Goal: Task Accomplishment & Management: Complete application form

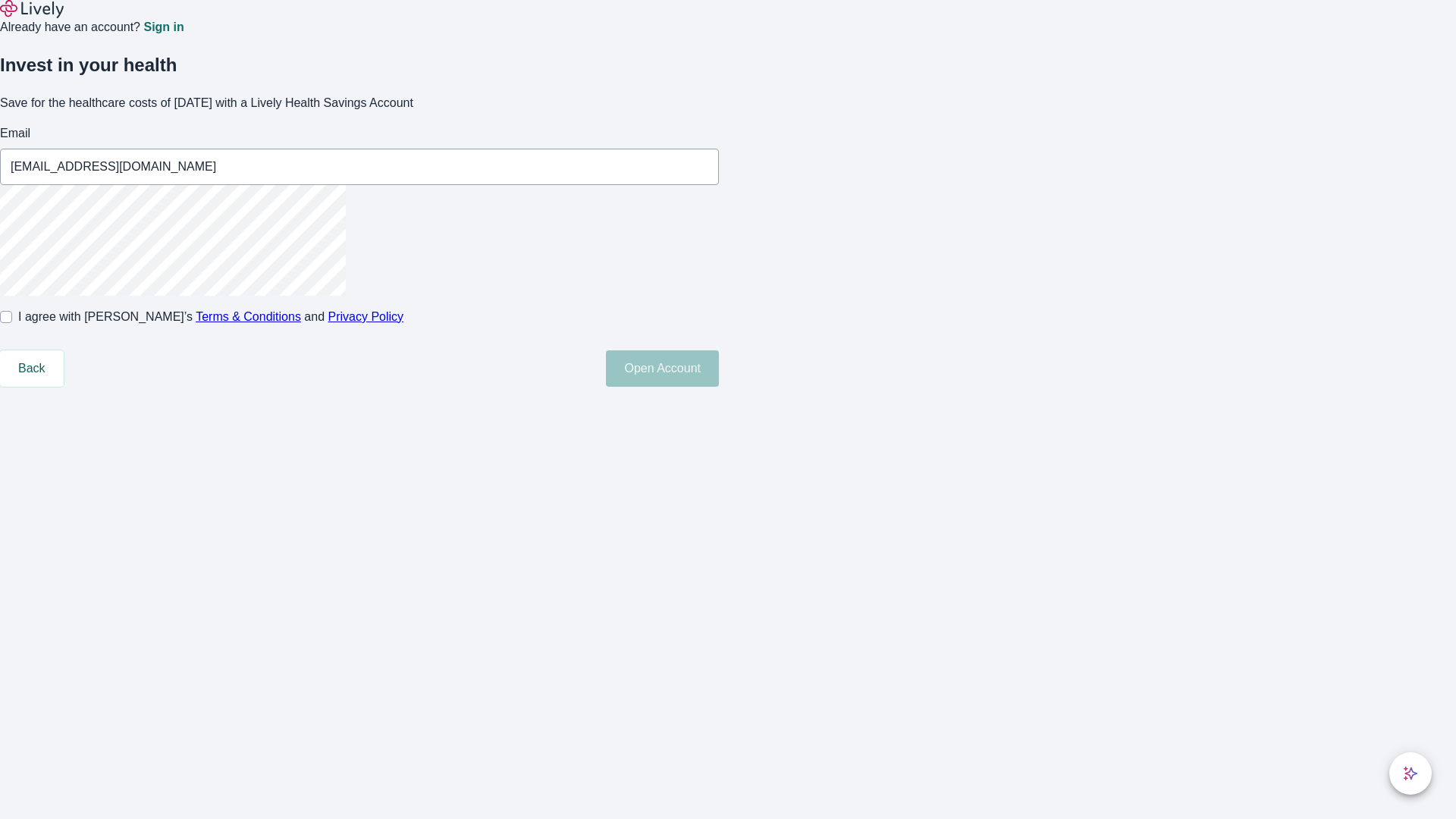
click at [12, 323] on input "I agree with Lively’s Terms & Conditions and Privacy Policy" at bounding box center [6, 316] width 12 height 12
checkbox input "true"
click at [719, 386] on button "Open Account" at bounding box center [662, 369] width 113 height 37
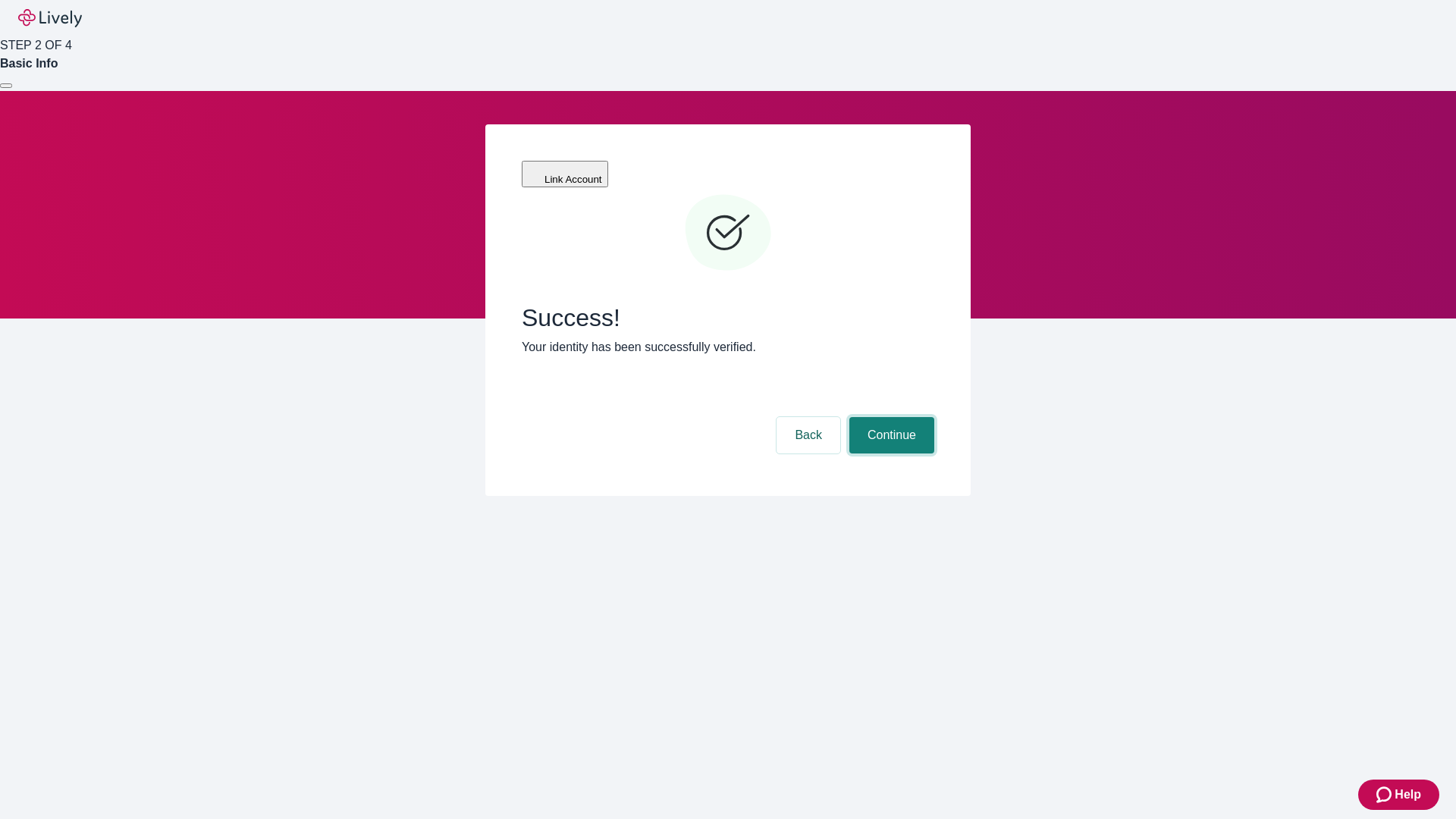
click at [889, 417] on button "Continue" at bounding box center [891, 435] width 85 height 37
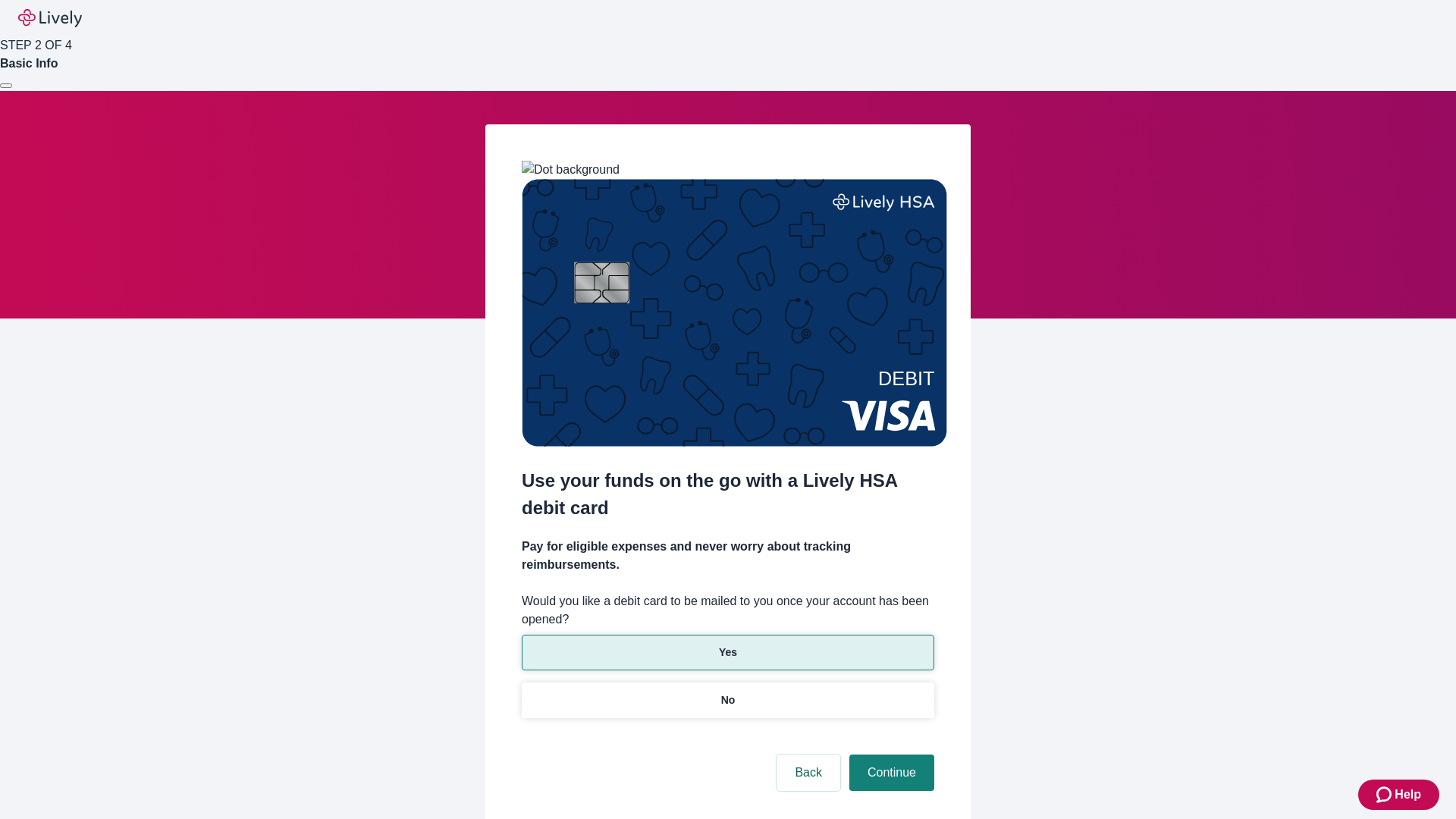
click at [727, 645] on p "Yes" at bounding box center [728, 653] width 18 height 16
click at [889, 755] on button "Continue" at bounding box center [891, 773] width 85 height 37
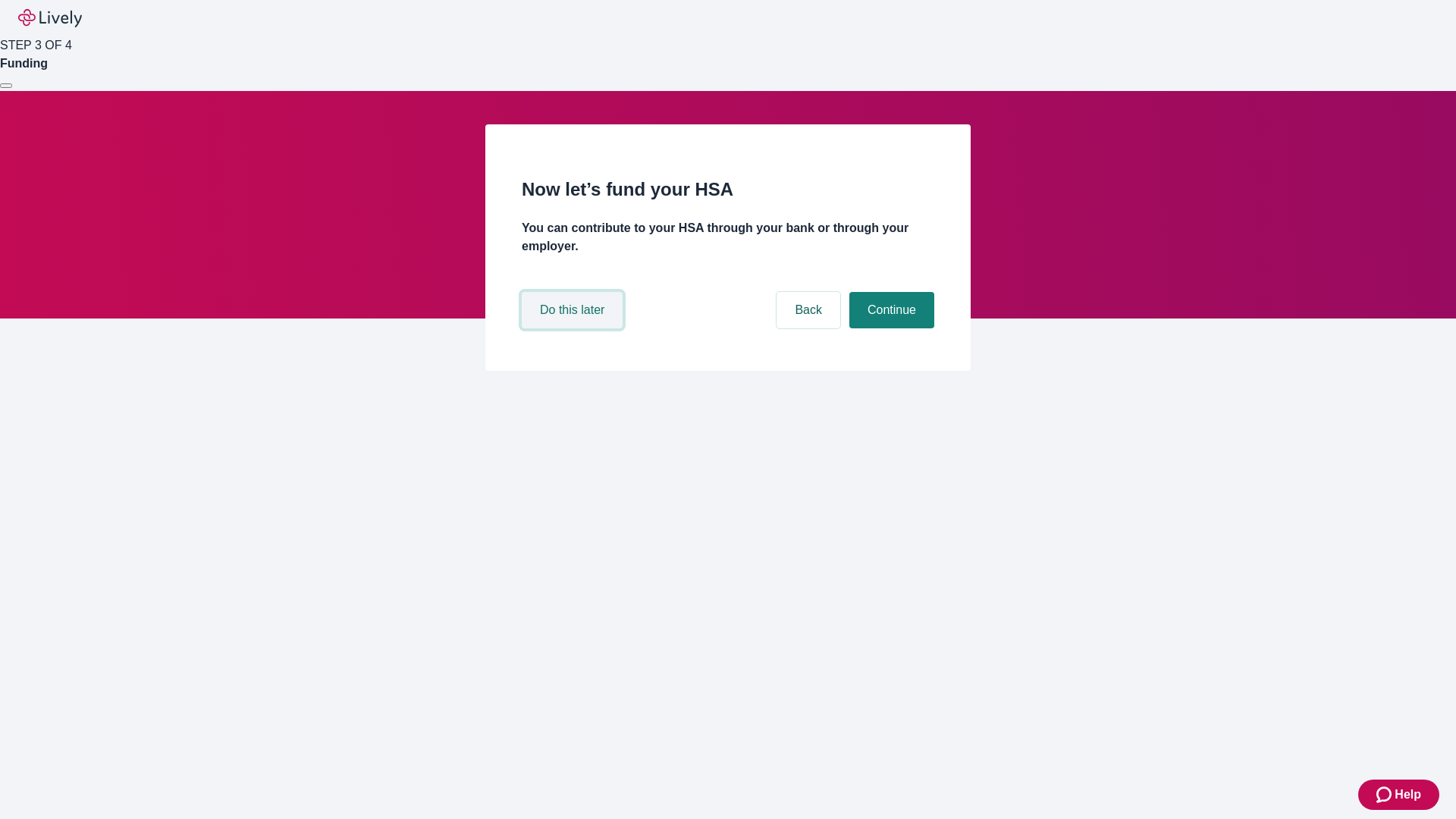
click at [574, 328] on button "Do this later" at bounding box center [572, 310] width 101 height 37
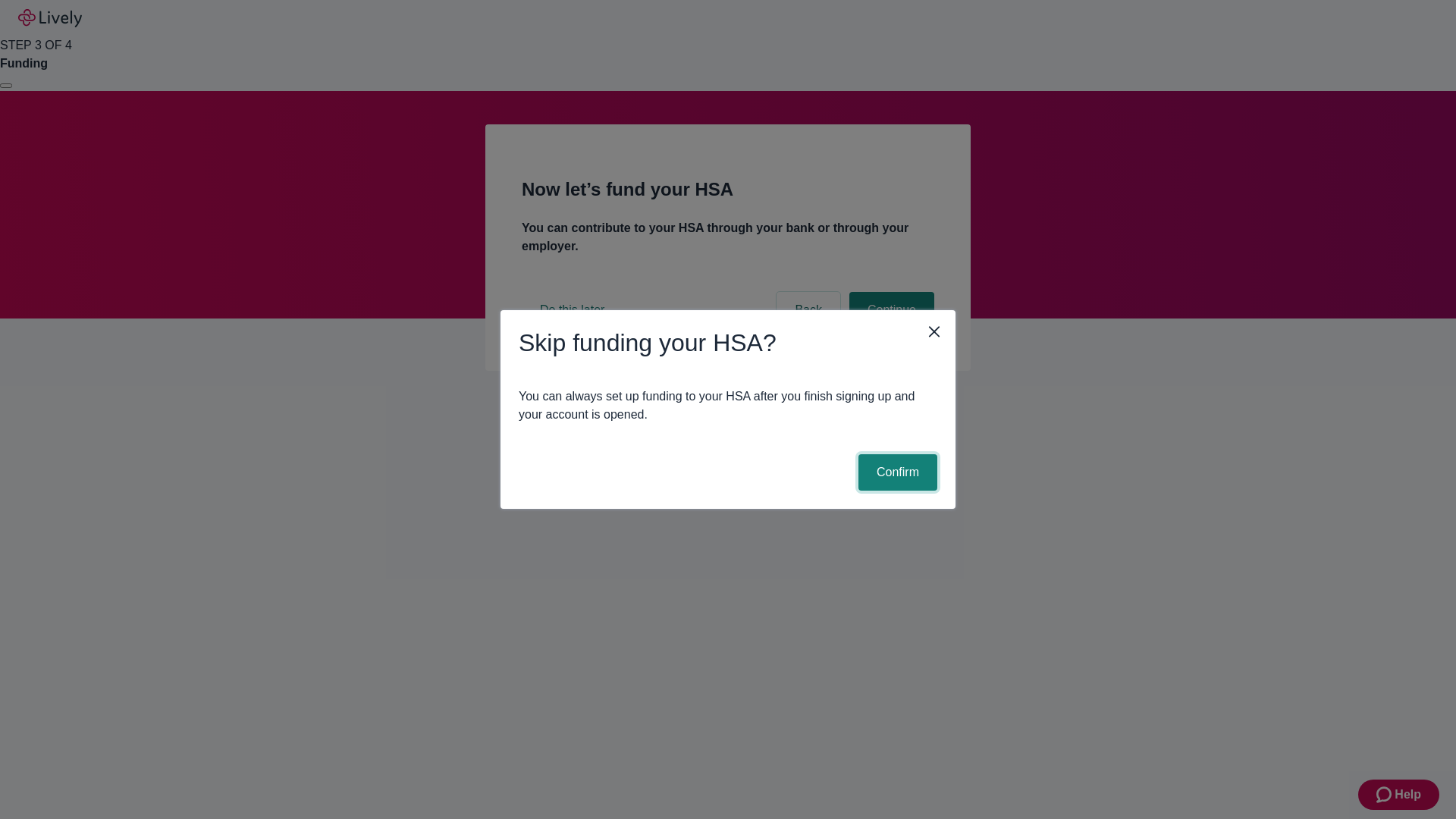
click at [895, 472] on button "Confirm" at bounding box center [897, 472] width 79 height 37
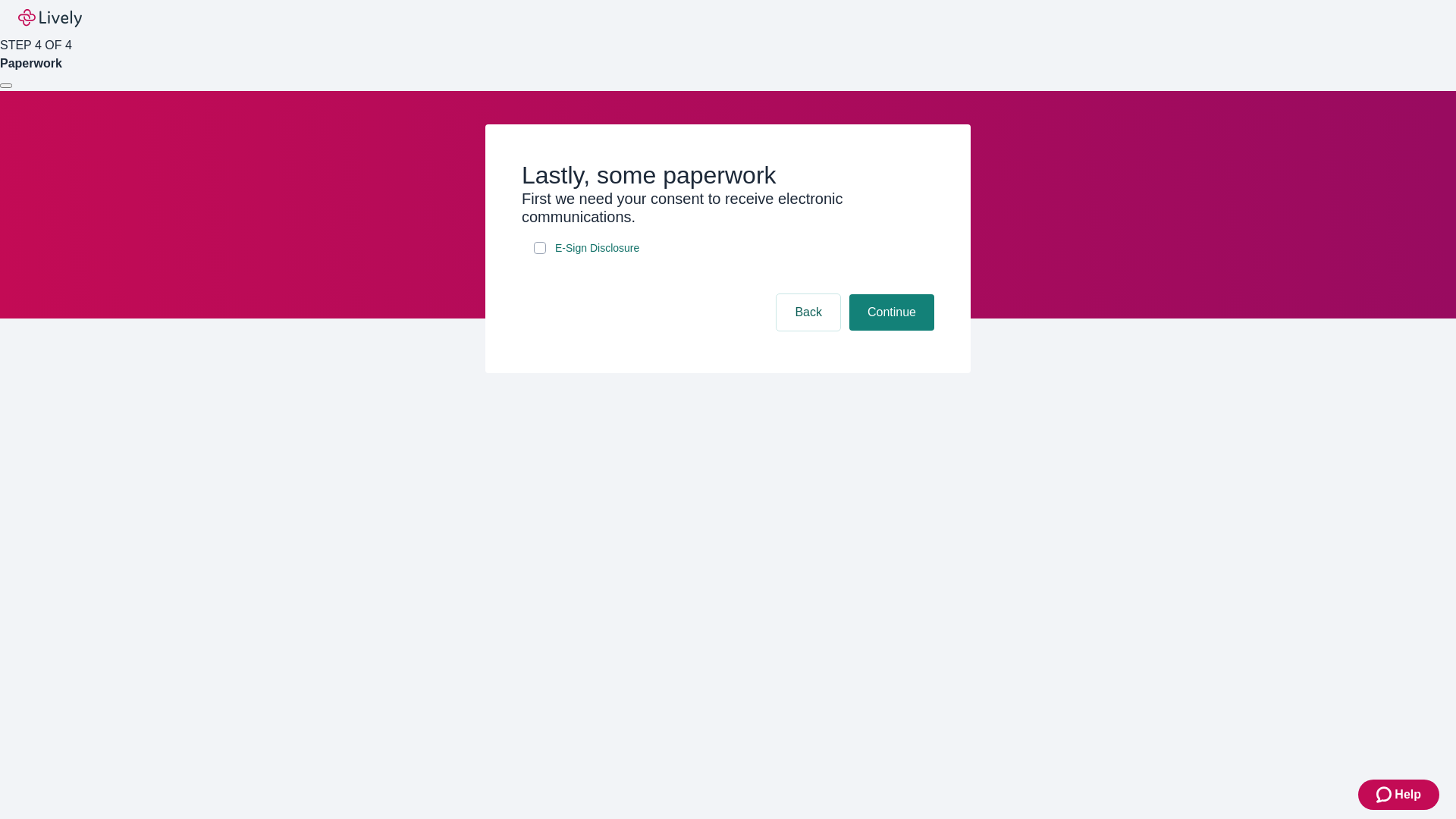
click at [540, 254] on input "E-Sign Disclosure" at bounding box center [539, 247] width 12 height 12
checkbox input "true"
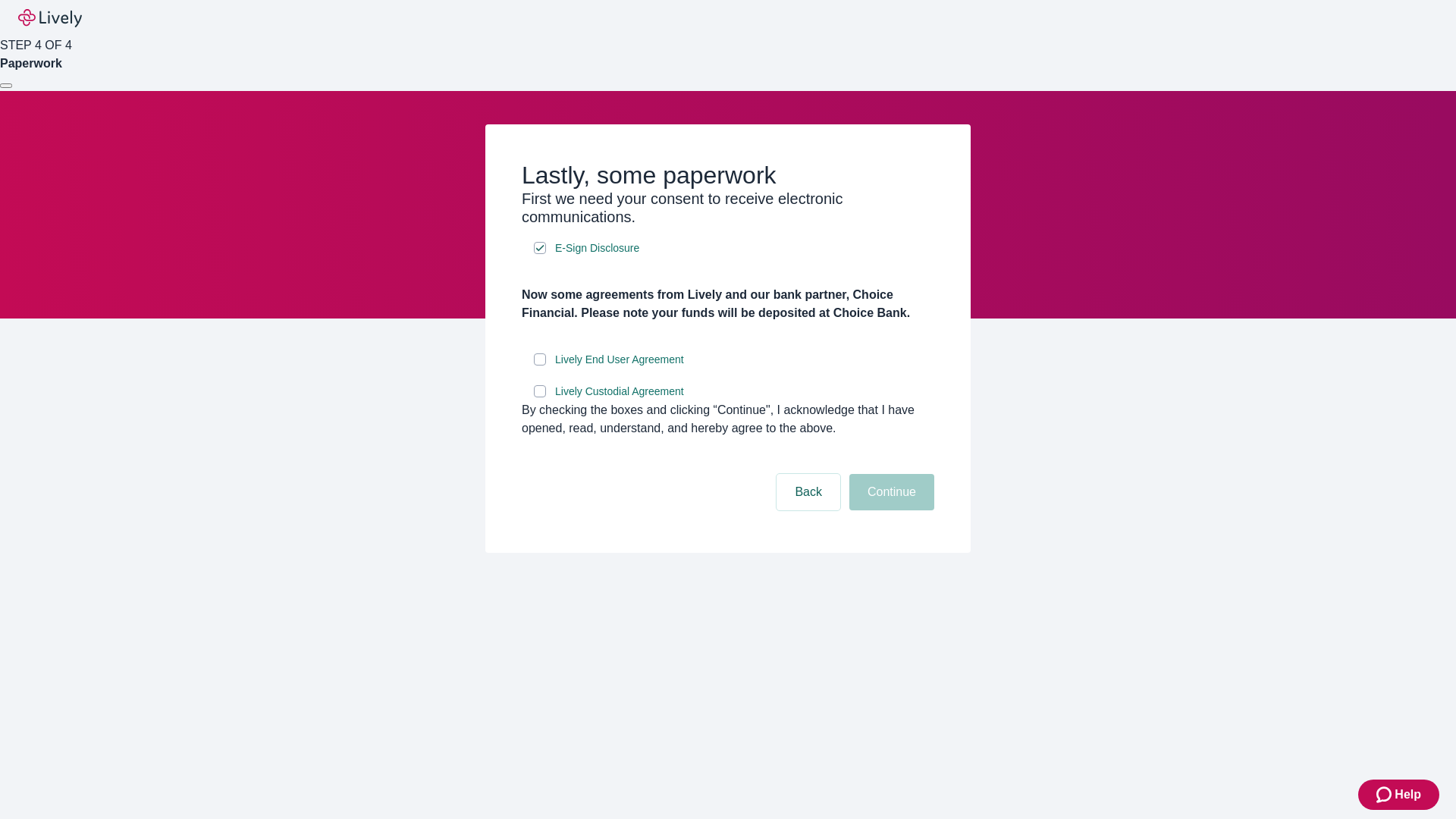
click at [540, 366] on input "Lively End User Agreement" at bounding box center [539, 359] width 12 height 12
checkbox input "true"
click at [540, 398] on input "Lively Custodial Agreement" at bounding box center [539, 390] width 12 height 12
checkbox input "true"
click at [889, 510] on button "Continue" at bounding box center [891, 492] width 85 height 37
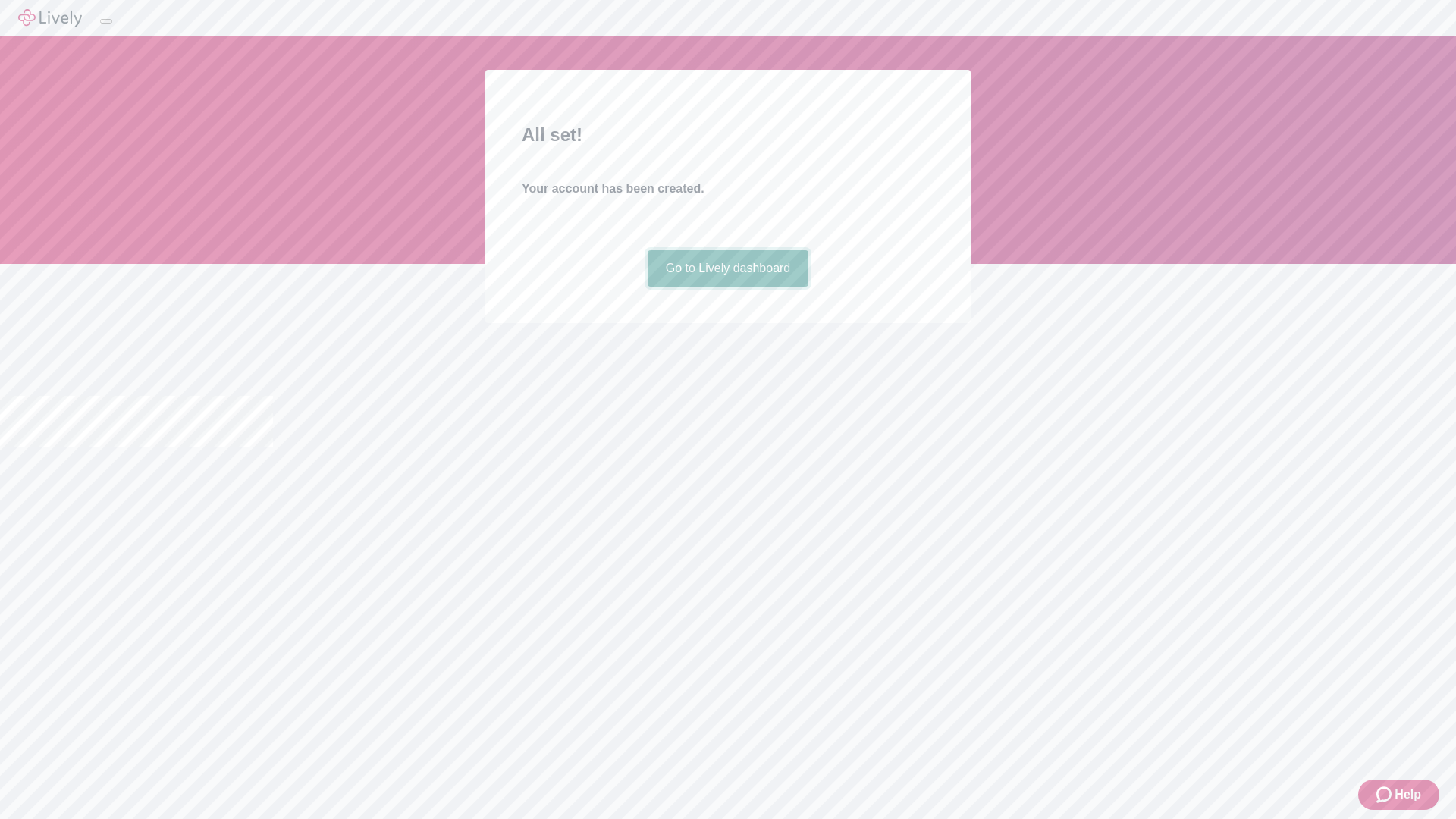
click at [727, 286] on link "Go to Lively dashboard" at bounding box center [728, 269] width 161 height 37
